Goal: Task Accomplishment & Management: Contribute content

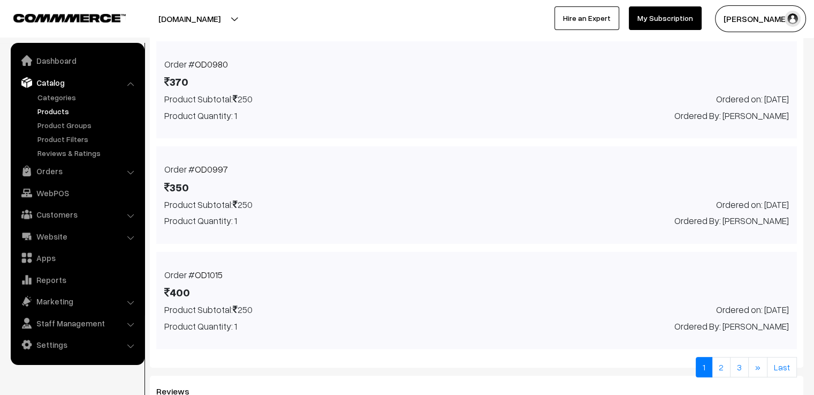
scroll to position [827, 0]
click at [71, 172] on link "Orders" at bounding box center [76, 170] width 127 height 19
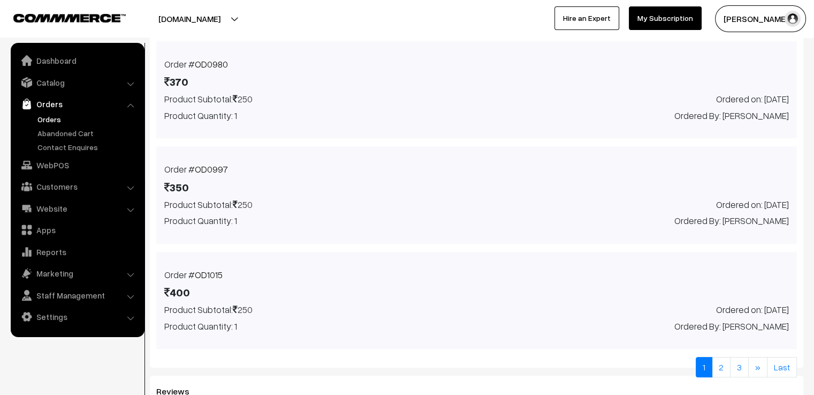
click at [51, 119] on link "Orders" at bounding box center [88, 118] width 106 height 11
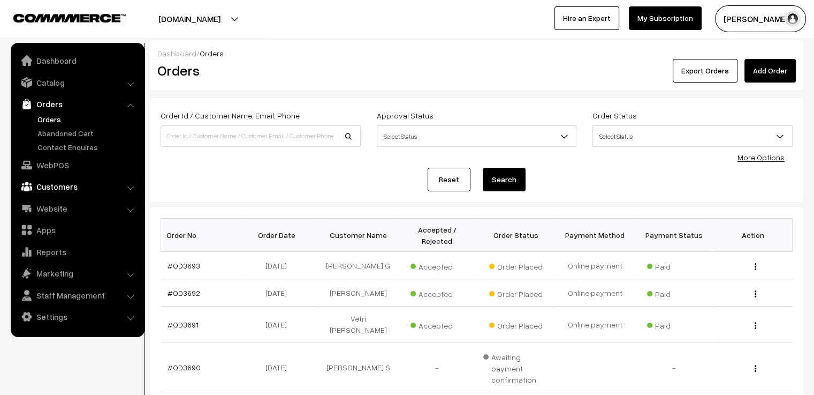
click at [72, 184] on link "Customers" at bounding box center [76, 186] width 127 height 19
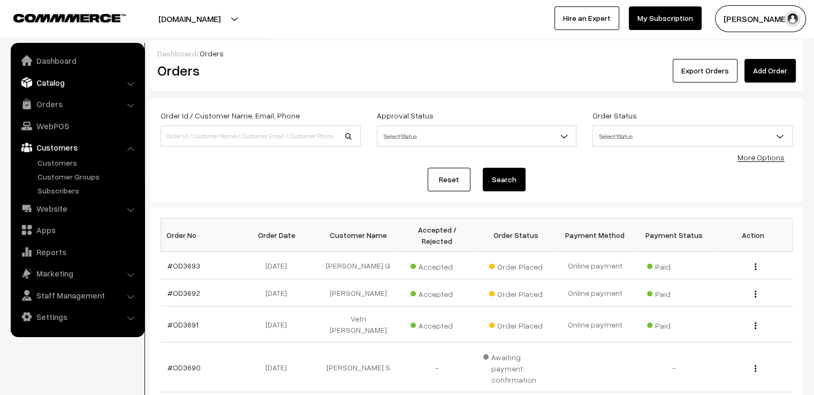
click at [82, 88] on link "Catalog" at bounding box center [76, 82] width 127 height 19
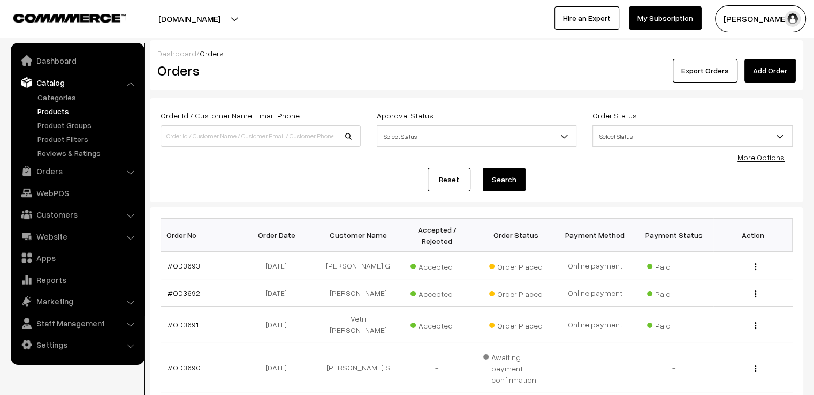
click at [72, 112] on link "Products" at bounding box center [88, 110] width 106 height 11
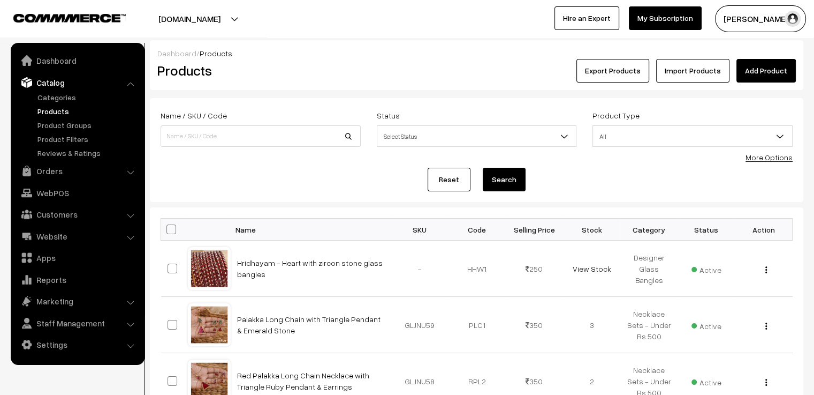
click at [776, 73] on link "Add Product" at bounding box center [766, 71] width 59 height 24
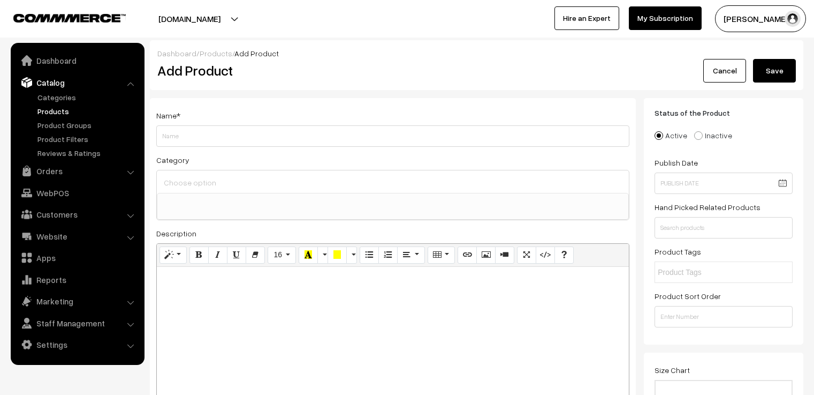
select select
type input "A"
type input "Raindrop bangle Box (PREMIUM)"
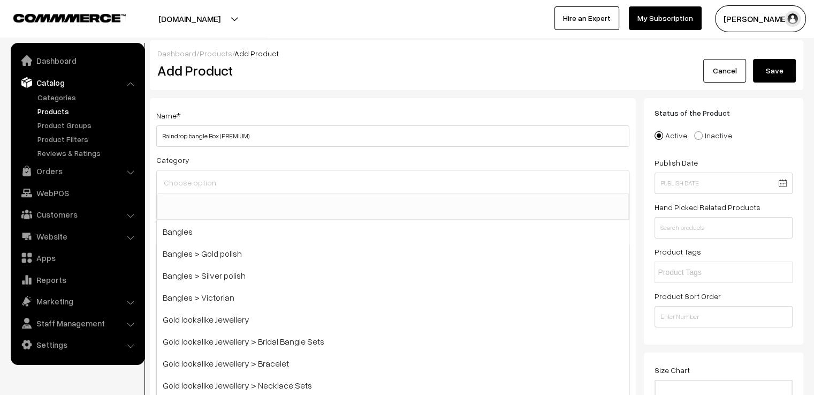
click at [263, 186] on input at bounding box center [393, 183] width 464 height 16
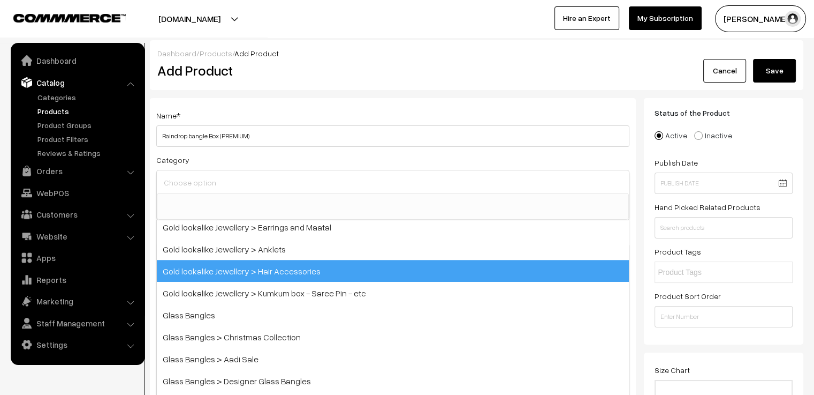
scroll to position [312, 0]
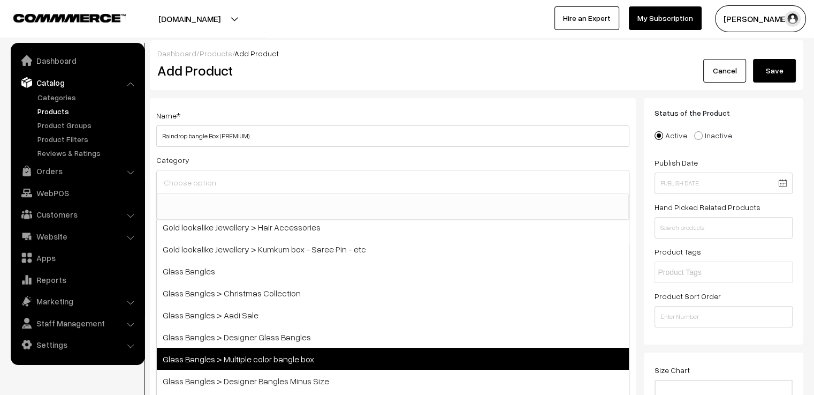
click at [303, 351] on span "Glass Bangles > Multiple color bangle box" at bounding box center [393, 358] width 472 height 22
select select "5"
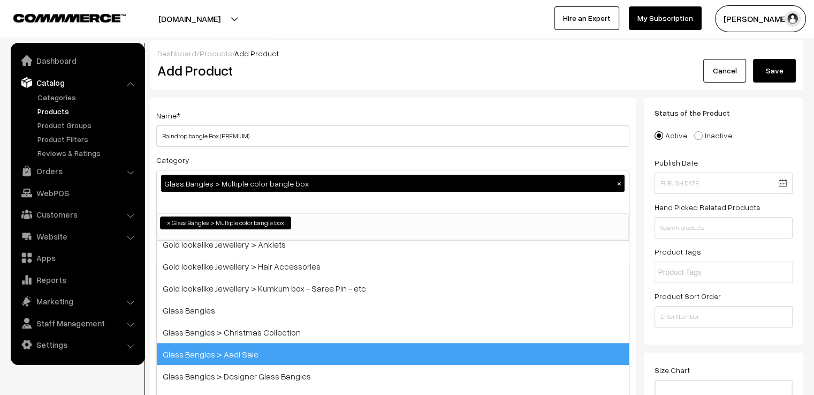
scroll to position [155, 0]
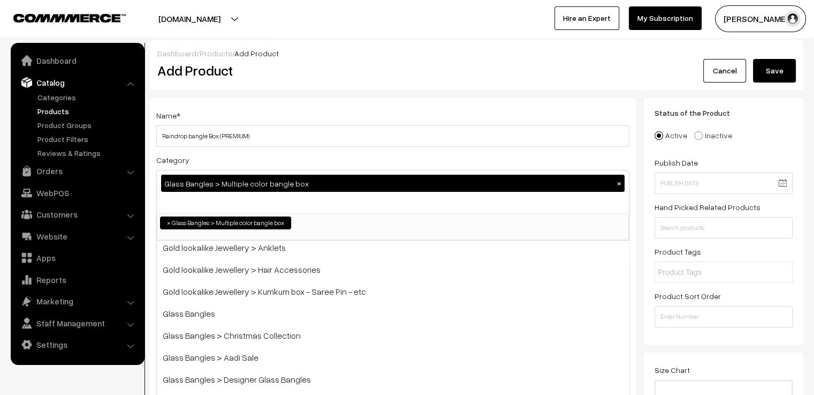
click at [427, 154] on div "Category Glass Bangles > Multiple color bangle box × Bangles Bangles > Gold pol…" at bounding box center [392, 196] width 473 height 87
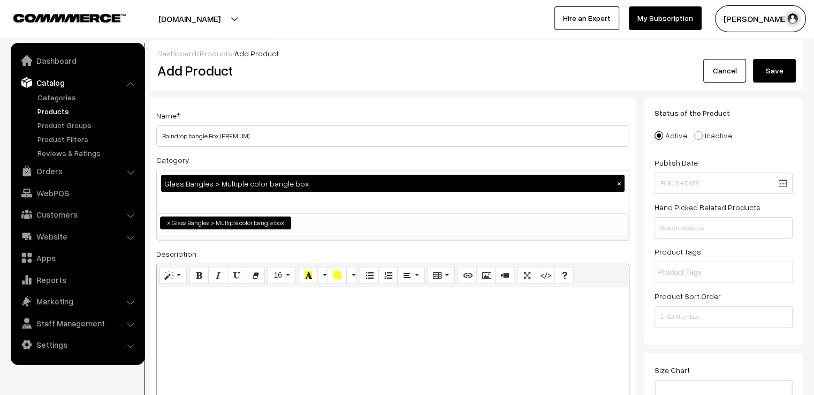
click at [234, 317] on div at bounding box center [393, 354] width 472 height 134
paste div
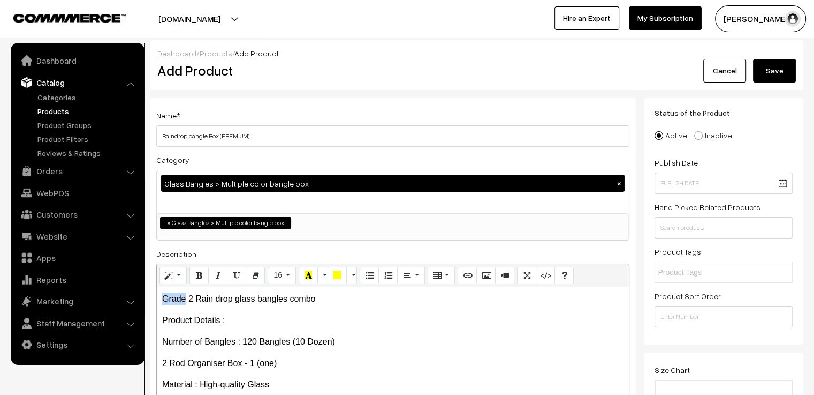
drag, startPoint x: 186, startPoint y: 299, endPoint x: 151, endPoint y: 299, distance: 35.3
click at [151, 299] on div "Name * Raindrop bangle Box (PREMIUM) Category Glass Bangles > Multiple color ba…" at bounding box center [393, 271] width 486 height 346
drag, startPoint x: 195, startPoint y: 299, endPoint x: 157, endPoint y: 298, distance: 37.5
click at [157, 298] on div "Premium 2 Rain drop glass bangles combo Product Details : Number of Bangles :…" at bounding box center [393, 354] width 472 height 134
click at [203, 302] on p "Premium 2 Rain drop glass bangles combo" at bounding box center [392, 298] width 461 height 13
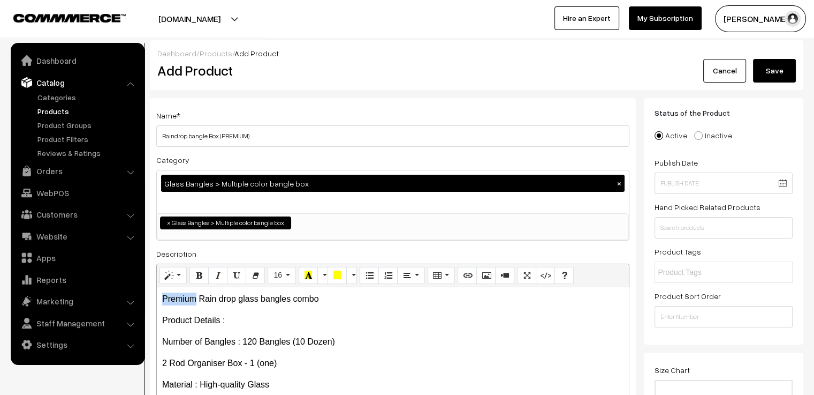
drag, startPoint x: 197, startPoint y: 300, endPoint x: 143, endPoint y: 303, distance: 53.6
click at [199, 269] on button "Bold (CTRL+B)" at bounding box center [199, 275] width 19 height 17
click at [281, 323] on p "Product Details :" at bounding box center [392, 320] width 461 height 13
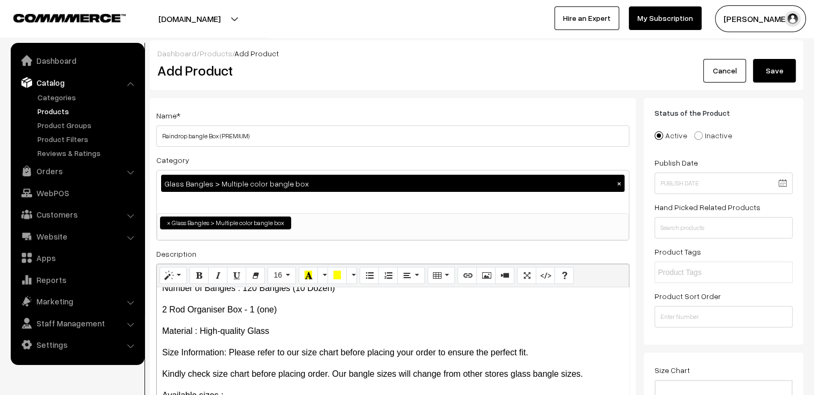
scroll to position [0, 0]
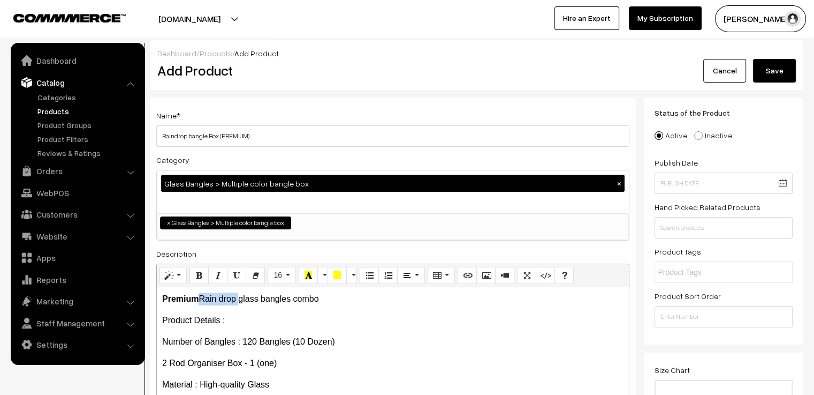
drag, startPoint x: 236, startPoint y: 301, endPoint x: 197, endPoint y: 298, distance: 39.2
click at [197, 298] on p "Premium Rain drop glass bangles combo" at bounding box center [392, 298] width 461 height 13
click at [196, 277] on icon "Bold (CTRL+B)" at bounding box center [198, 274] width 7 height 9
click at [287, 322] on p "Product Details :" at bounding box center [392, 320] width 461 height 13
click at [301, 342] on p "Number of Bangles : 120 Bangles (10 Dozen)" at bounding box center [392, 341] width 461 height 13
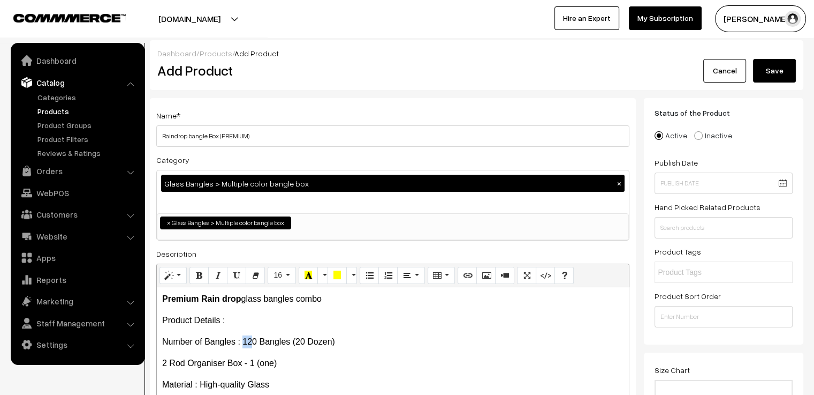
drag, startPoint x: 251, startPoint y: 345, endPoint x: 243, endPoint y: 345, distance: 7.5
click at [243, 345] on p "Number of Bangles : 120 Bangles (20 Dozen)" at bounding box center [392, 341] width 461 height 13
drag, startPoint x: 167, startPoint y: 365, endPoint x: 146, endPoint y: 368, distance: 21.7
click at [279, 364] on p "4 Rod Organiser Box - 1 (one)" at bounding box center [392, 363] width 461 height 13
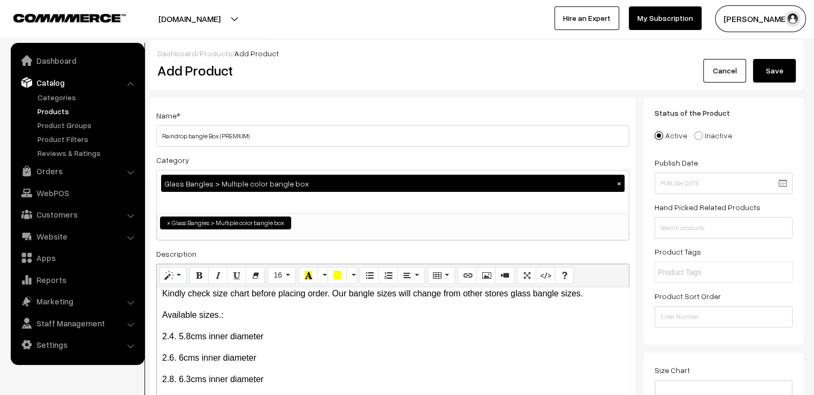
scroll to position [107, 0]
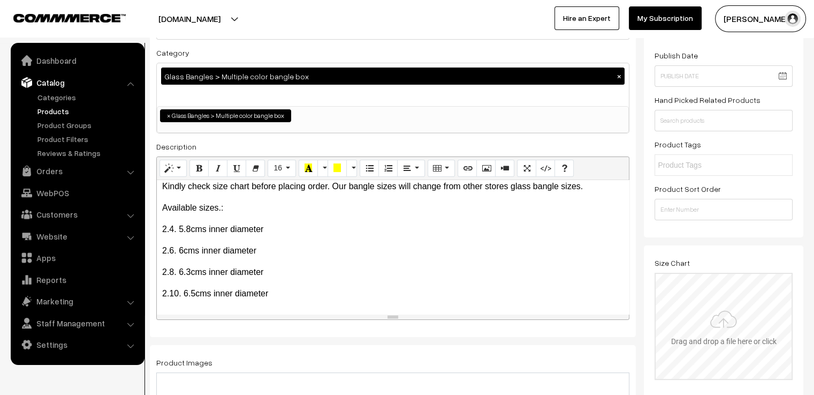
click at [754, 342] on input "file" at bounding box center [724, 326] width 136 height 105
type input "C:\fakepath\size chart new website.jpg"
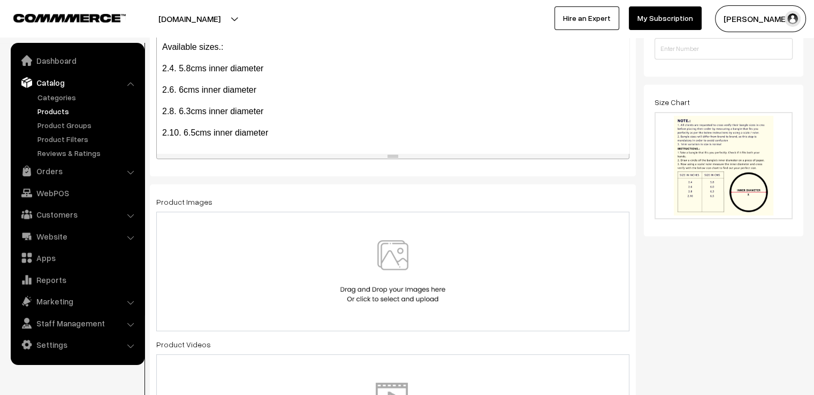
scroll to position [321, 0]
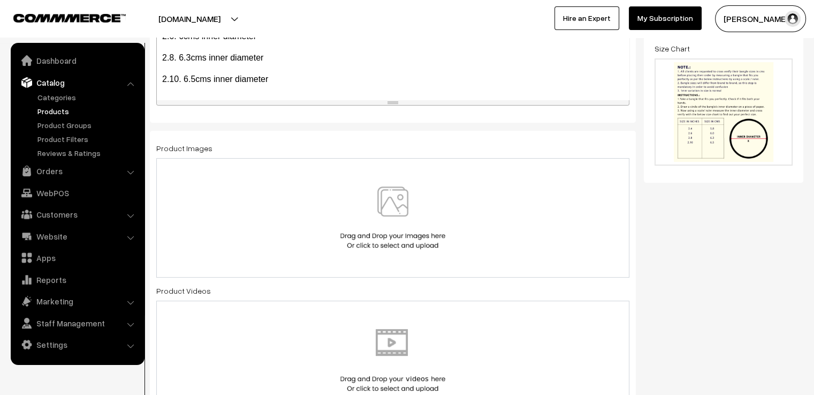
click at [435, 200] on img at bounding box center [393, 217] width 110 height 63
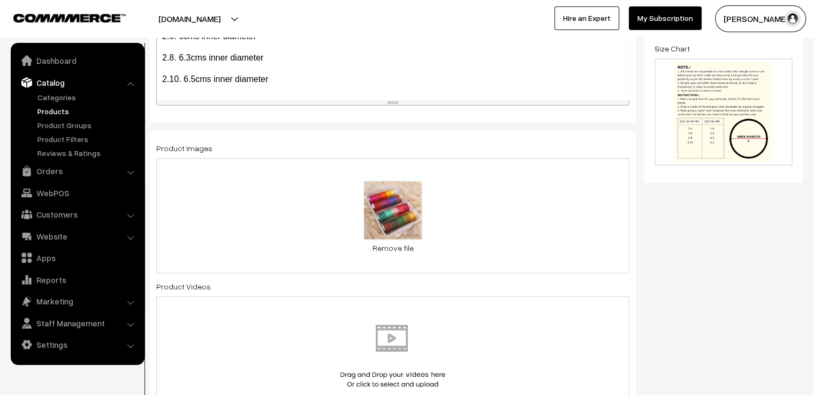
click at [506, 236] on div "0.2 MB 1.2.jpg Check Error Remove file" at bounding box center [392, 215] width 473 height 115
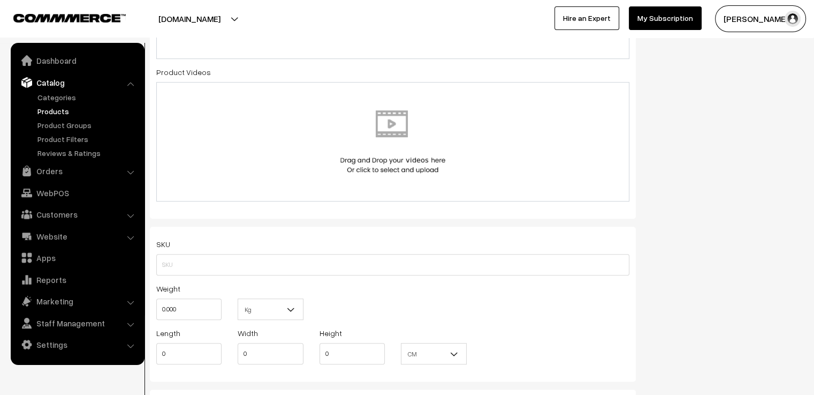
scroll to position [642, 0]
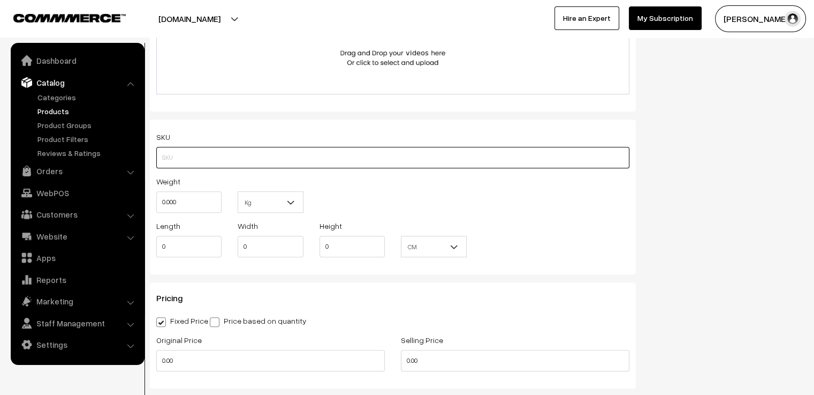
click at [259, 163] on input "text" at bounding box center [392, 157] width 473 height 21
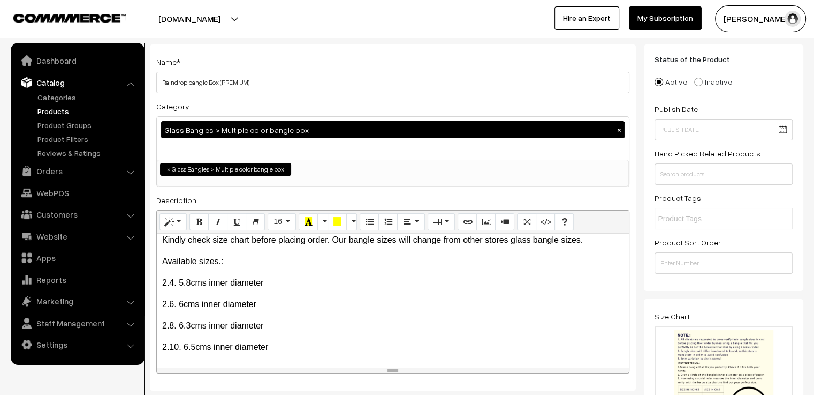
scroll to position [0, 0]
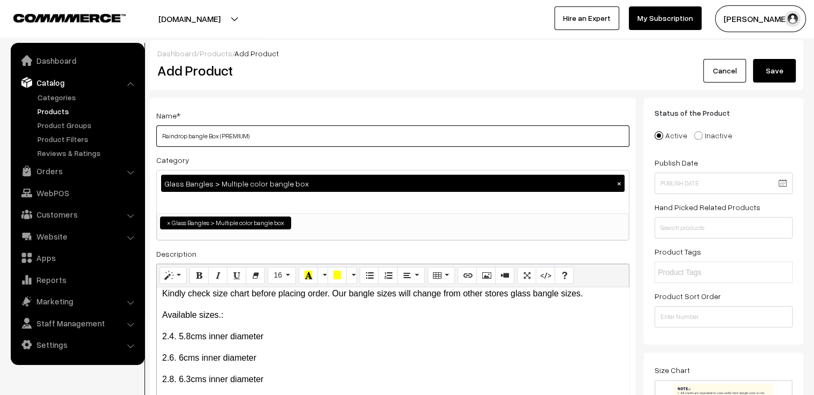
drag, startPoint x: 267, startPoint y: 138, endPoint x: 157, endPoint y: 138, distance: 109.2
click at [157, 138] on input "Raindrop bangle Box (PREMIUM)" at bounding box center [392, 135] width 473 height 21
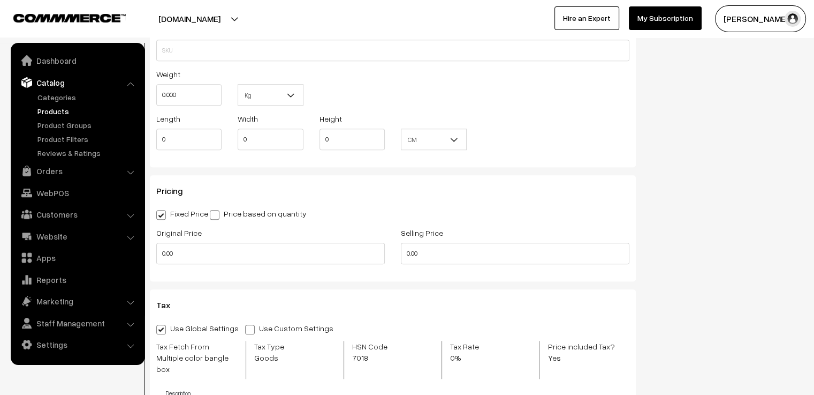
scroll to position [642, 0]
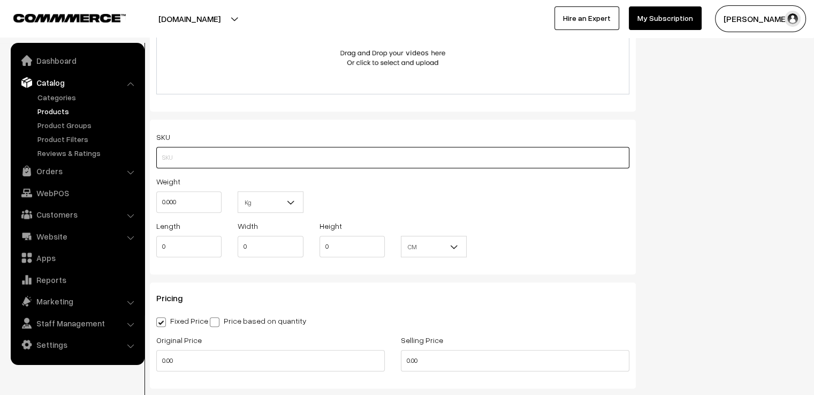
click at [211, 155] on input "text" at bounding box center [392, 157] width 473 height 21
type input "MCGBPRD0"
click at [513, 225] on div "Length 0 Width 0 Height 0 CM In CM" at bounding box center [392, 241] width 489 height 44
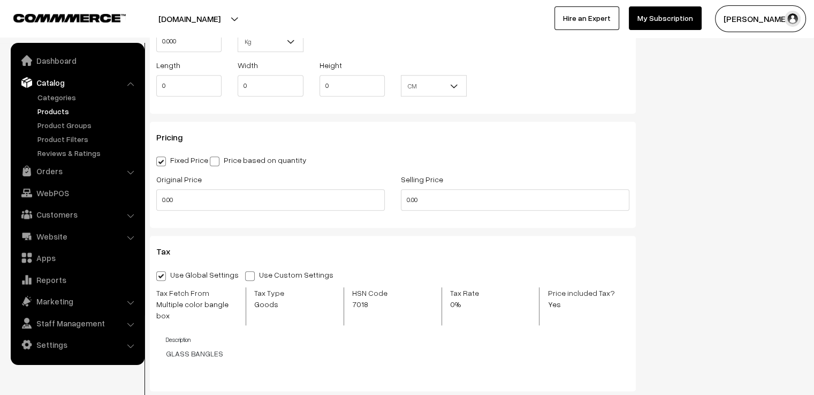
scroll to position [857, 0]
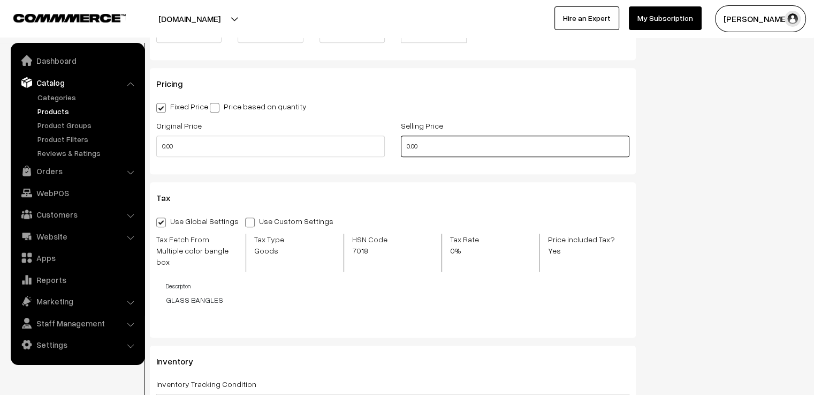
drag, startPoint x: 411, startPoint y: 148, endPoint x: 404, endPoint y: 149, distance: 7.0
click at [404, 149] on input "0.00" at bounding box center [515, 145] width 229 height 21
click at [406, 148] on input "0.00" at bounding box center [515, 145] width 229 height 21
drag, startPoint x: 410, startPoint y: 147, endPoint x: 401, endPoint y: 147, distance: 8.6
click at [401, 147] on input "0.00" at bounding box center [515, 145] width 229 height 21
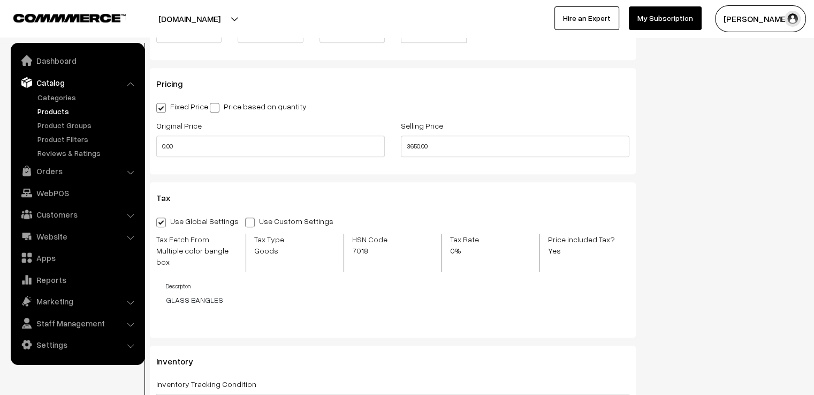
type input "3650"
click at [381, 172] on div "Pricing Fixed Price Price based on quantity Original Price 0.00 Selling Price 3…" at bounding box center [393, 121] width 486 height 106
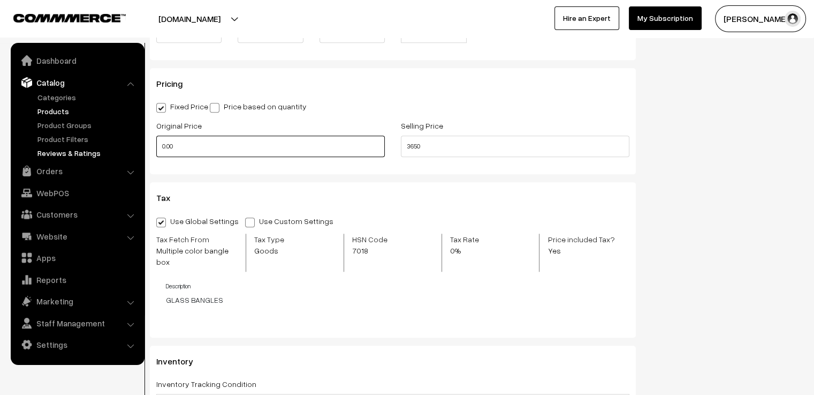
drag, startPoint x: 183, startPoint y: 151, endPoint x: 117, endPoint y: 153, distance: 66.4
click at [117, 153] on body "Thank you for showing interest. Our team will call you shortly. Close varnambya…" at bounding box center [407, 109] width 814 height 1933
type input "5450"
click at [268, 174] on div "Pricing Fixed Price Price based on quantity Original Price 5450 Selling Price 3…" at bounding box center [393, 121] width 486 height 106
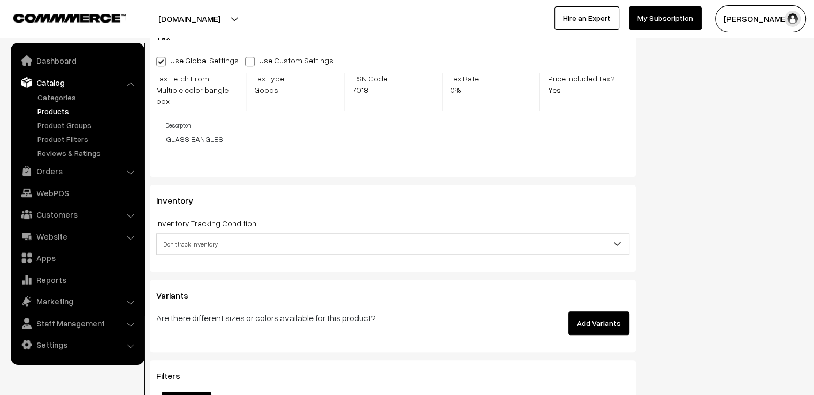
scroll to position [1071, 0]
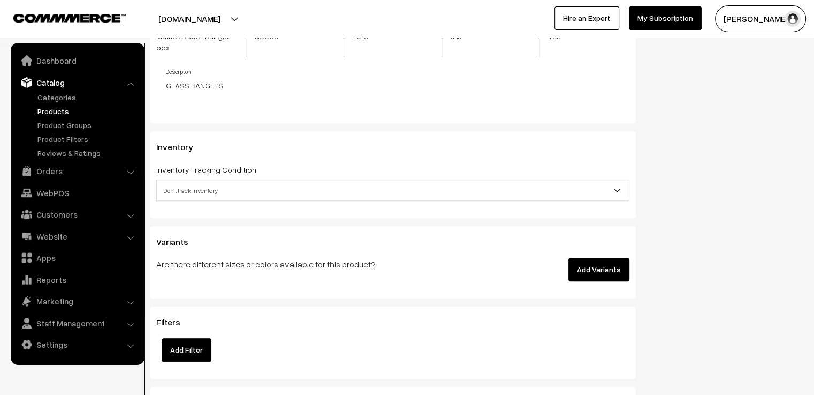
click at [268, 181] on span "Don't track inventory" at bounding box center [393, 190] width 472 height 19
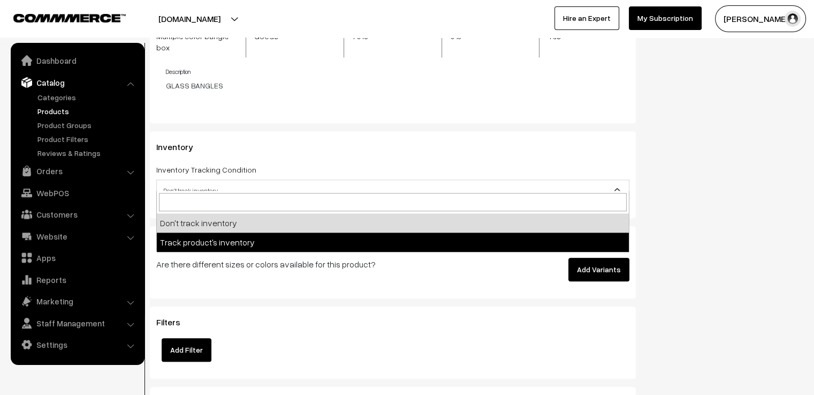
select select "2"
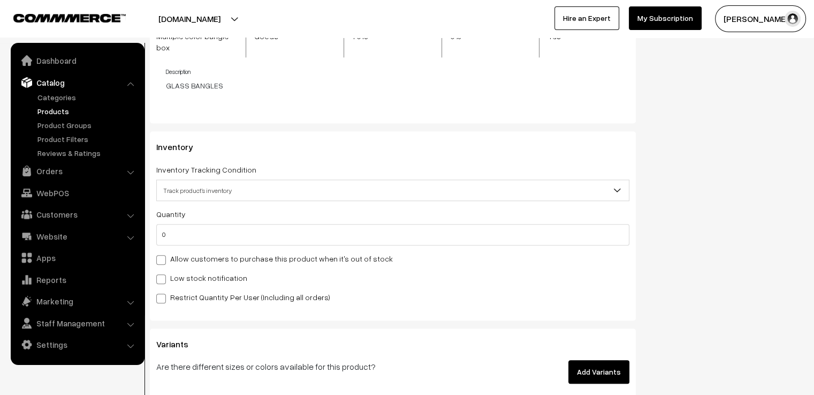
scroll to position [1178, 0]
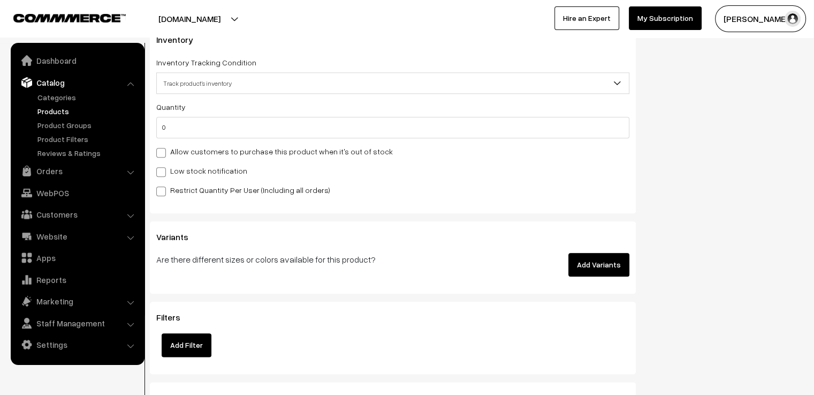
click at [598, 261] on button "Add Variants" at bounding box center [599, 265] width 61 height 24
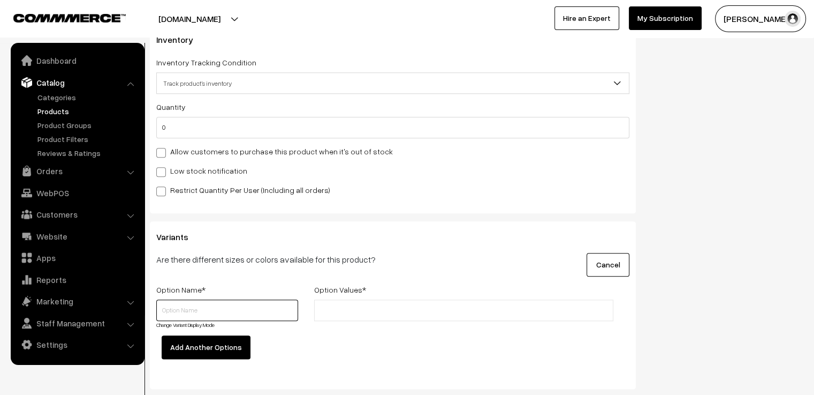
click at [191, 299] on input "text" at bounding box center [227, 309] width 142 height 21
type input "s"
type input "Size"
click at [382, 305] on input "text" at bounding box center [364, 310] width 94 height 11
type input "2.4"
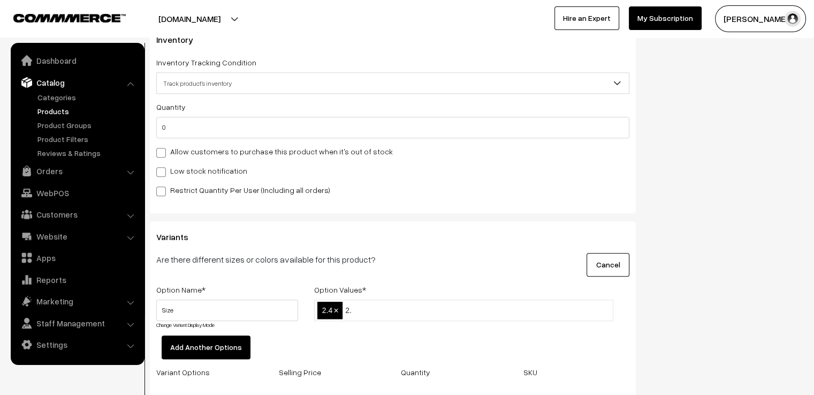
type input "2.6"
type input "2.8"
type input "2.10"
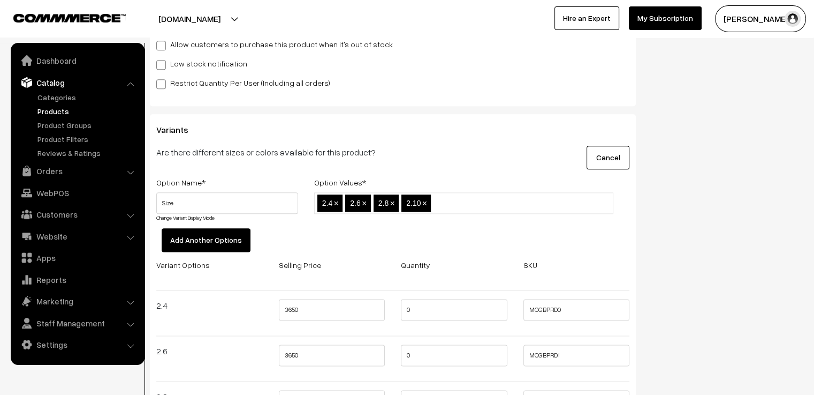
scroll to position [1338, 0]
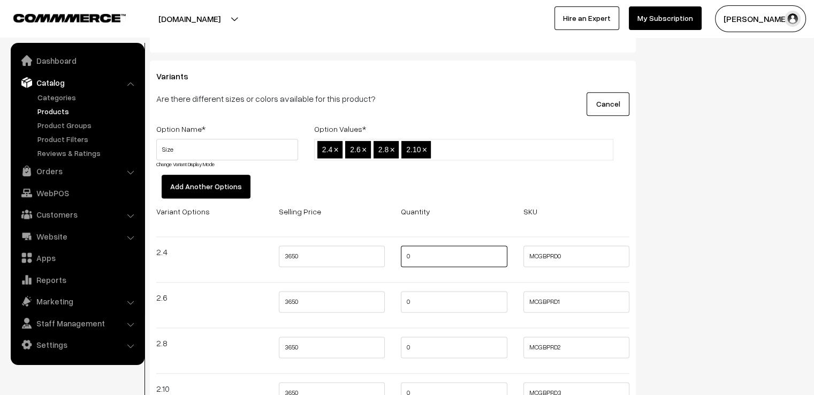
drag, startPoint x: 427, startPoint y: 247, endPoint x: 392, endPoint y: 247, distance: 34.8
click at [396, 247] on div "0" at bounding box center [454, 259] width 123 height 28
type input "2"
drag, startPoint x: 398, startPoint y: 293, endPoint x: 375, endPoint y: 311, distance: 29.3
click at [372, 306] on div "Variant Options Selling Price Quantity SKU 2.4 3650 2 MCGBPRD0 2.6 3650 0 MCGBP…" at bounding box center [392, 315] width 489 height 223
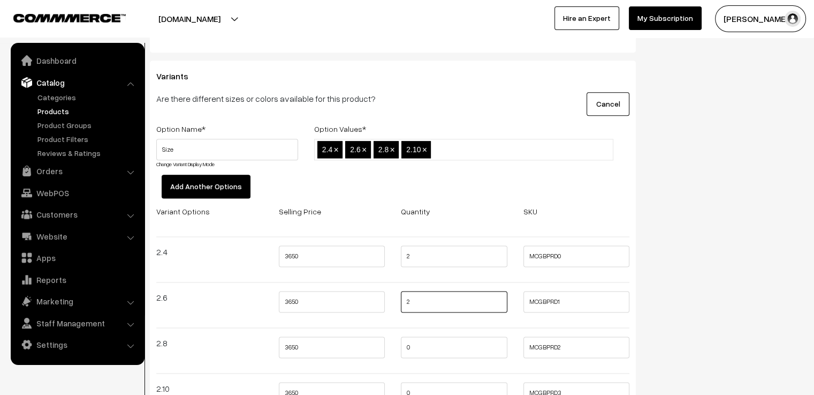
type input "2"
drag, startPoint x: 388, startPoint y: 346, endPoint x: 393, endPoint y: 358, distance: 12.5
click at [385, 348] on div "Variant Options Selling Price Quantity SKU 2.4 3650 2 MCGBPRD0 2.6 3650 2 MCGBP…" at bounding box center [392, 315] width 489 height 223
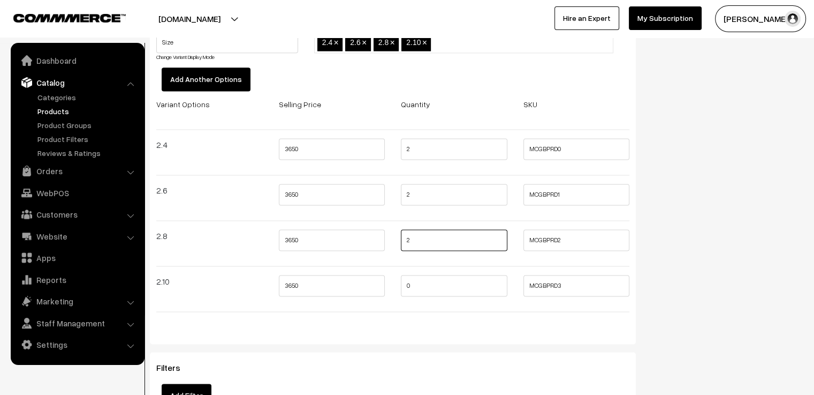
type input "2"
drag, startPoint x: 428, startPoint y: 279, endPoint x: 378, endPoint y: 279, distance: 50.3
click at [378, 279] on div "Variant Options Selling Price Quantity SKU 2.4 3650 2 MCGBPRD0 2.6 3650 2 MCGBP…" at bounding box center [392, 208] width 489 height 223
type input "2"
drag, startPoint x: 419, startPoint y: 229, endPoint x: 365, endPoint y: 237, distance: 54.7
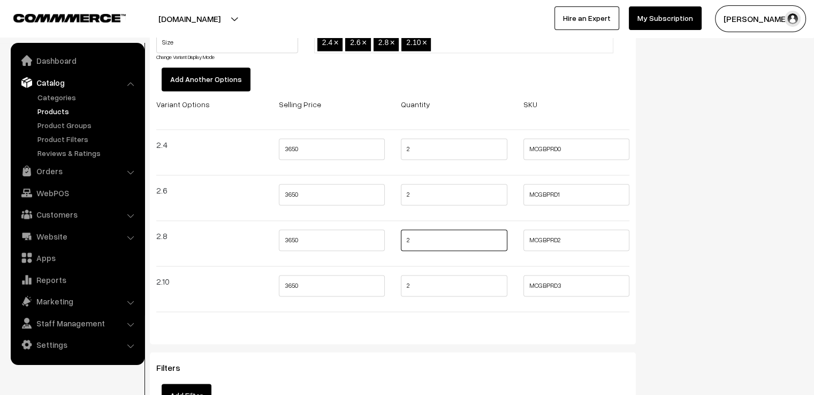
click at [366, 236] on div "Variant Options Selling Price Quantity SKU 2.4 3650 2 MCGBPRD0 2.6 3650 2 MCGBP…" at bounding box center [392, 208] width 489 height 223
type input "1"
click at [398, 327] on div "Variants Are there different sizes or colors available for this product? Cancel…" at bounding box center [393, 148] width 486 height 390
click at [341, 321] on div "Variants Are there different sizes or colors available for this product? Cancel…" at bounding box center [393, 148] width 486 height 390
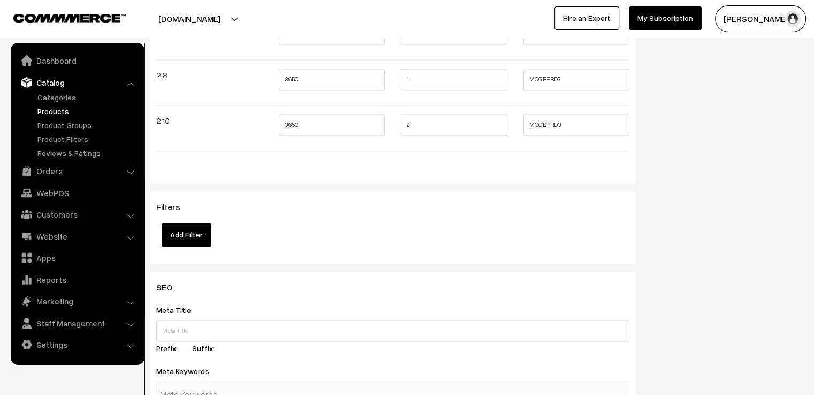
scroll to position [1659, 0]
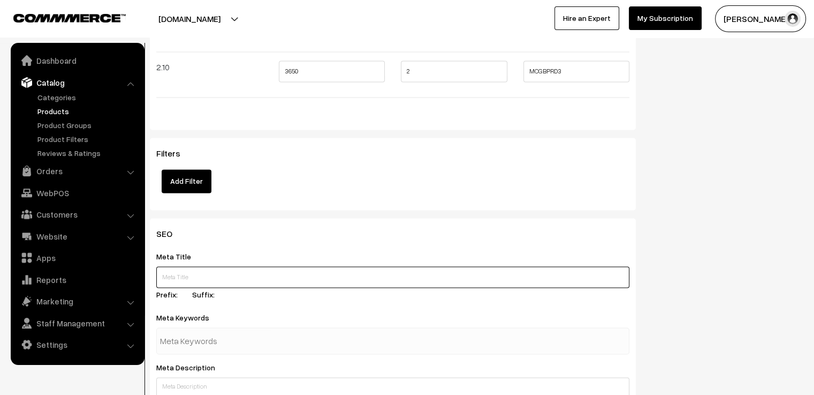
click at [240, 266] on input "text" at bounding box center [392, 276] width 473 height 21
paste input "Premium Raindrop Glass Bangles – Offer"
type input "Premium Raindrop Glass Bangles – Offer"
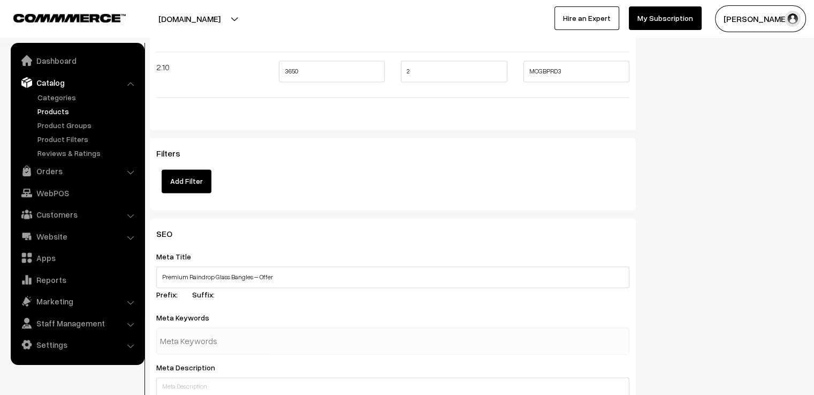
paste input "Raindrop bangle box, premium glass bangles, 20 dozen glass bangles, glass bangl…"
type input "Raindrop bangle box, premium glass bangles, 20 dozen glass bangles, glass bangl…"
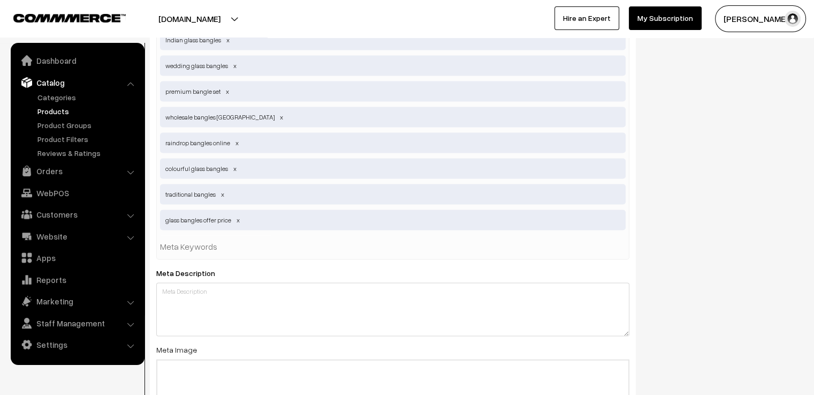
scroll to position [2034, 0]
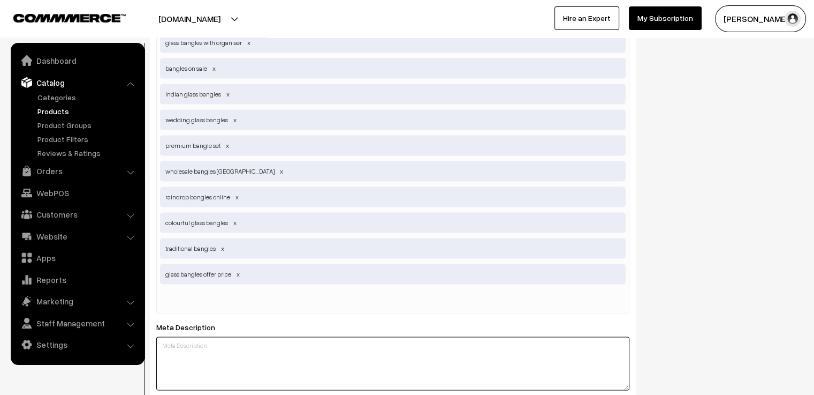
click at [249, 355] on textarea at bounding box center [392, 363] width 473 height 54
paste textarea "Premium Raindrop Glass Bangles – Now ₹160/dozen (was ₹250) for 20 dozen with 4‑…"
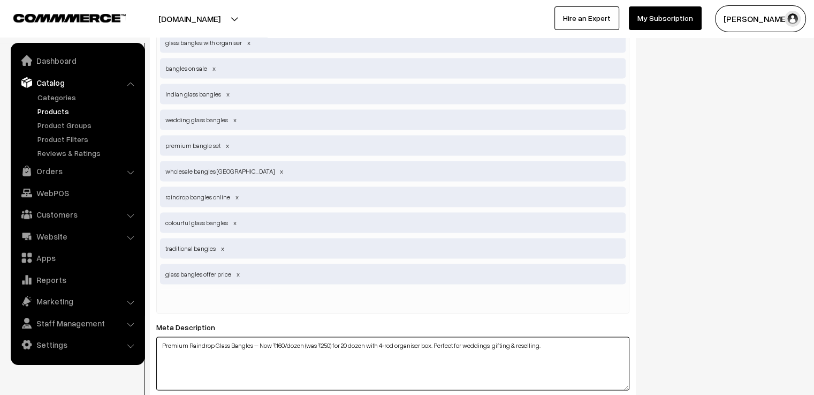
scroll to position [2141, 0]
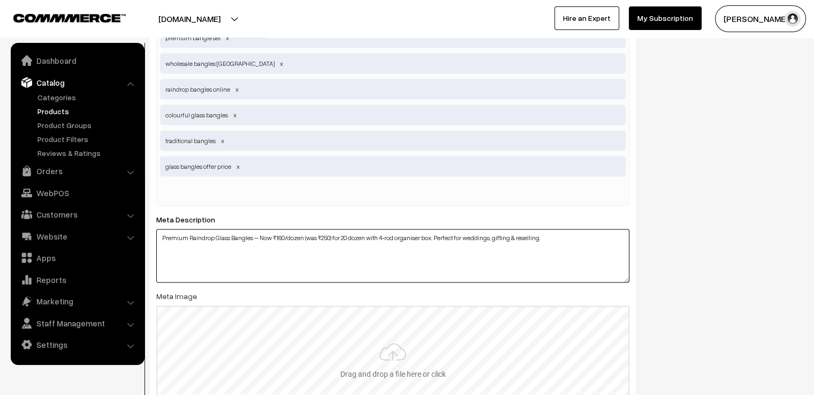
type textarea "Premium Raindrop Glass Bangles – Now ₹160/dozen (was ₹250) for 20 dozen with 4‑…"
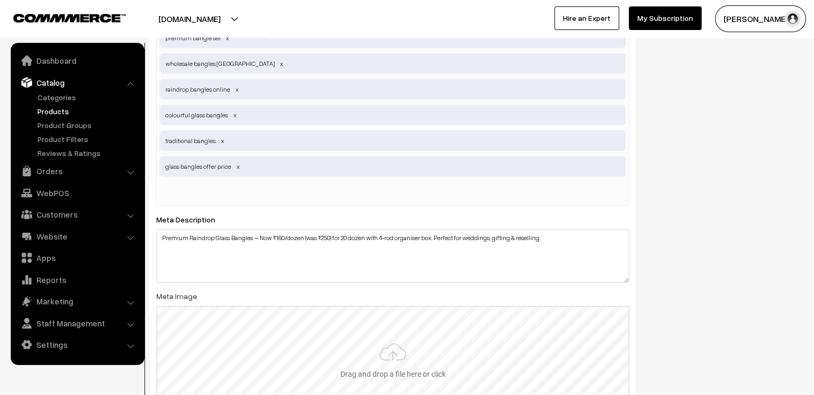
click at [280, 331] on input "file" at bounding box center [392, 359] width 471 height 105
type input "C:\fakepath\1.2.jpg"
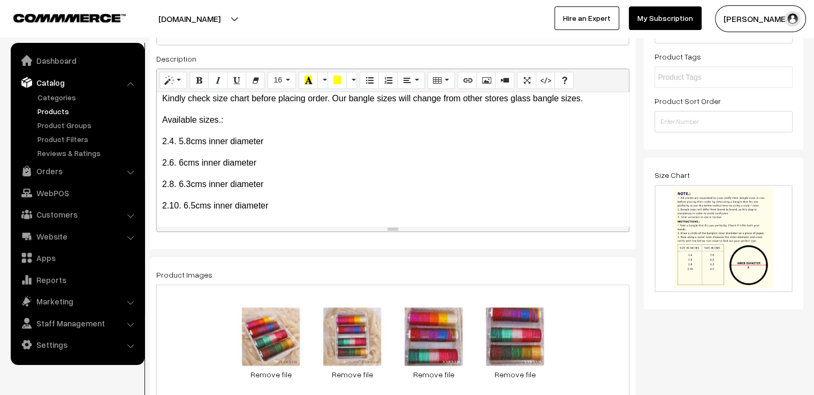
scroll to position [0, 0]
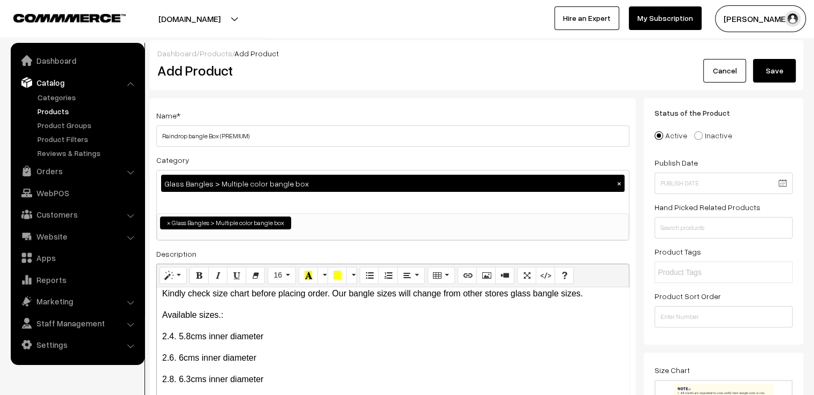
click at [780, 75] on button "Save" at bounding box center [774, 71] width 43 height 24
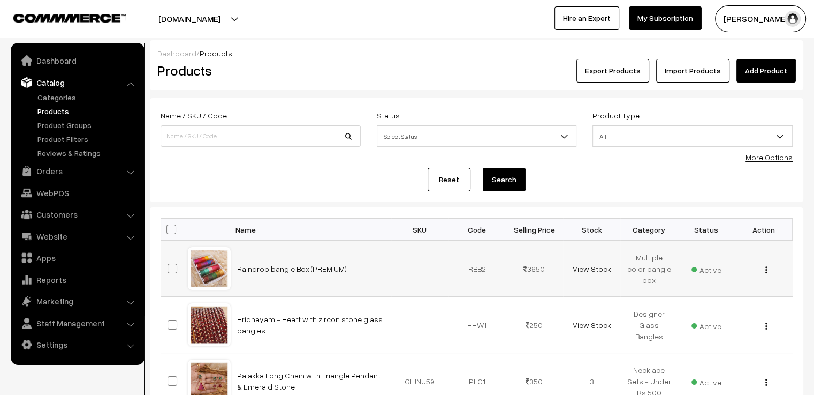
click at [768, 270] on div "View Edit Delete" at bounding box center [763, 268] width 44 height 11
click at [767, 270] on img "button" at bounding box center [766, 269] width 2 height 7
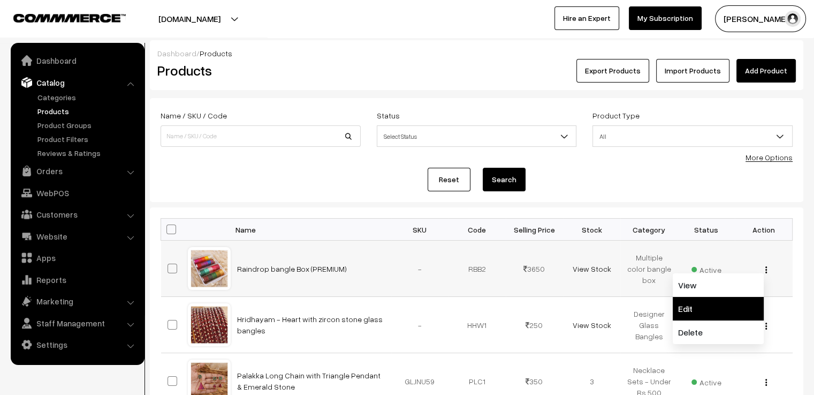
click at [734, 302] on link "Edit" at bounding box center [718, 309] width 91 height 24
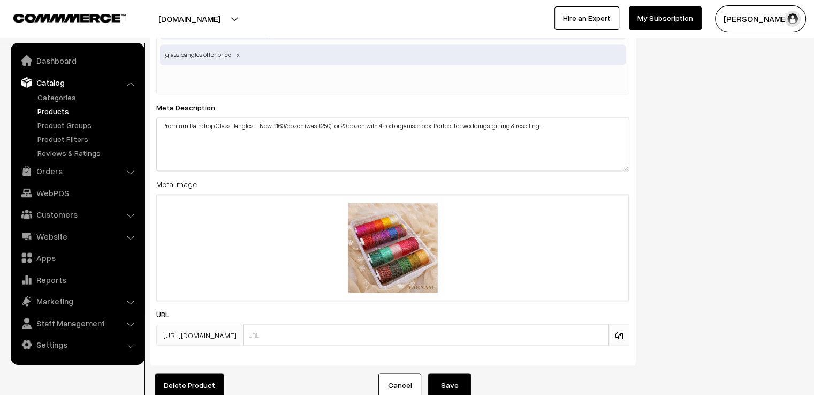
scroll to position [1772, 0]
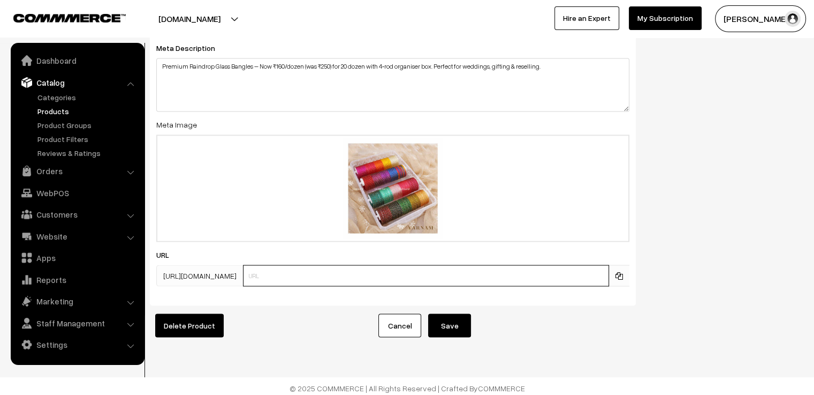
click at [336, 268] on input "text" at bounding box center [426, 274] width 366 height 21
type input "a"
type input "rdb"
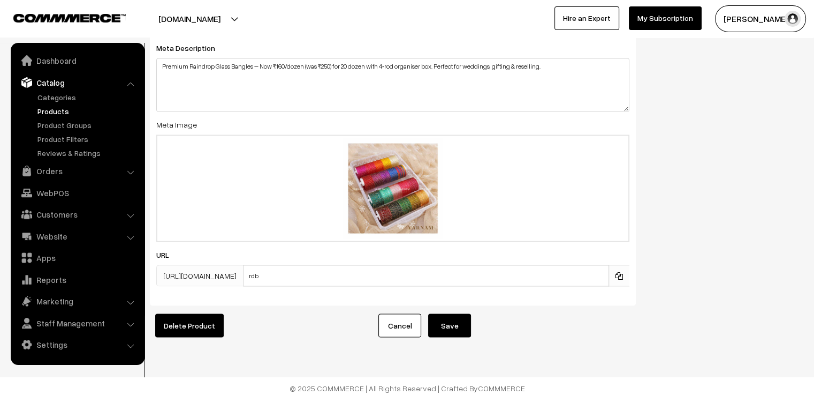
click at [453, 316] on button "Save" at bounding box center [449, 325] width 43 height 24
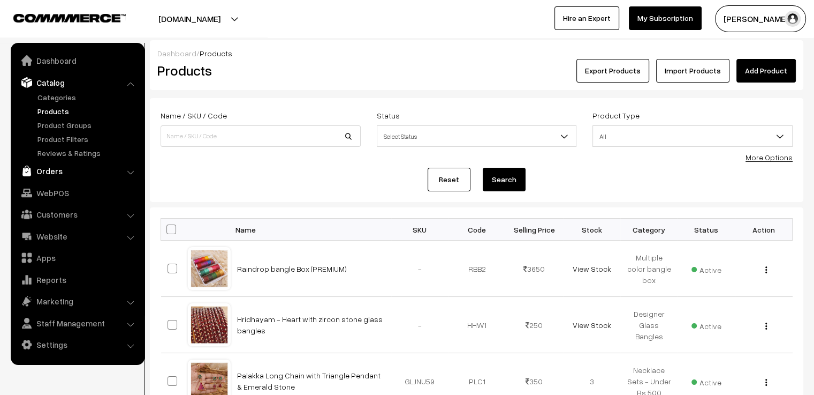
click at [77, 176] on link "Orders" at bounding box center [76, 170] width 127 height 19
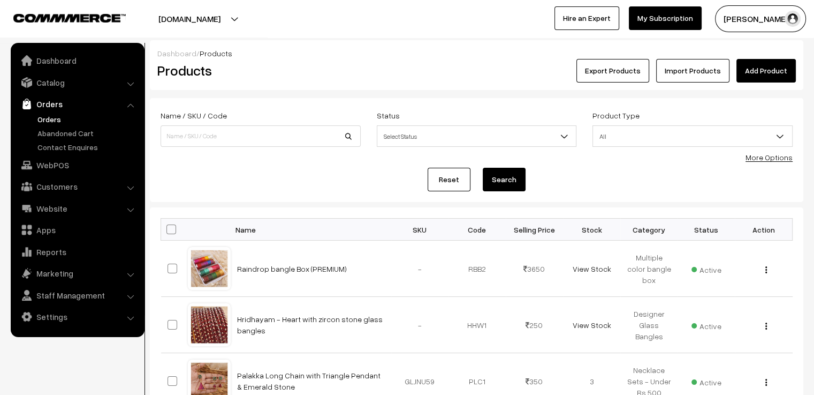
click at [57, 119] on link "Orders" at bounding box center [88, 118] width 106 height 11
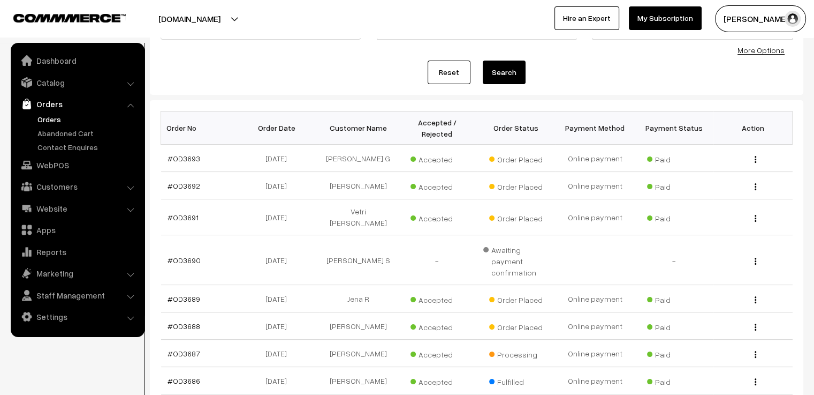
scroll to position [161, 0]
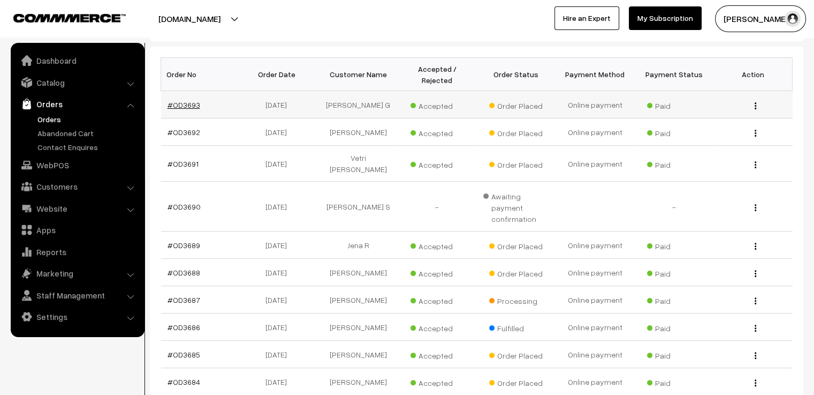
click at [185, 100] on link "#OD3693" at bounding box center [184, 104] width 33 height 9
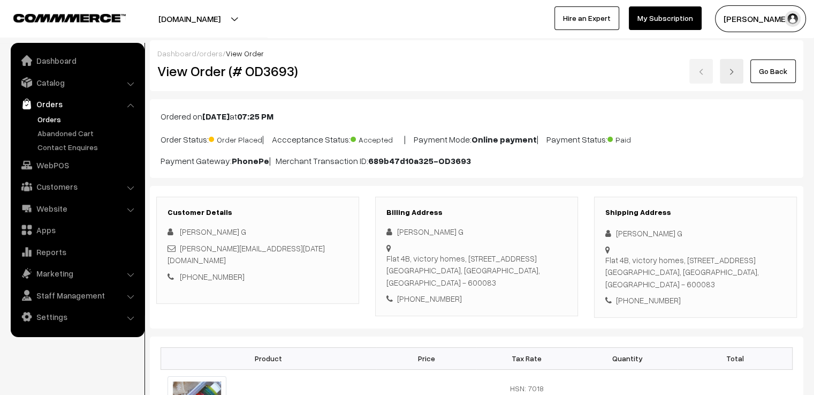
click at [768, 78] on link "Go Back" at bounding box center [774, 71] width 46 height 24
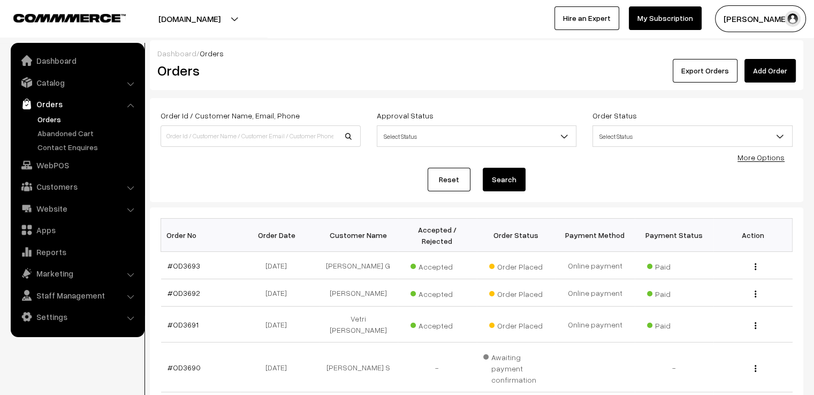
scroll to position [54, 0]
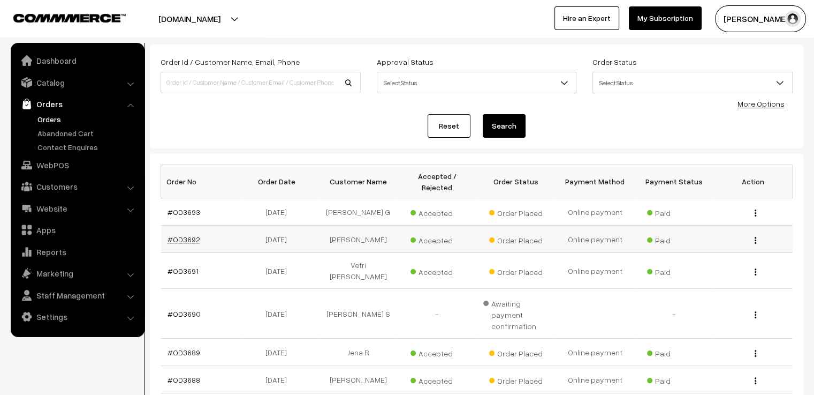
click at [189, 234] on link "#OD3692" at bounding box center [184, 238] width 33 height 9
